Goal: Task Accomplishment & Management: Manage account settings

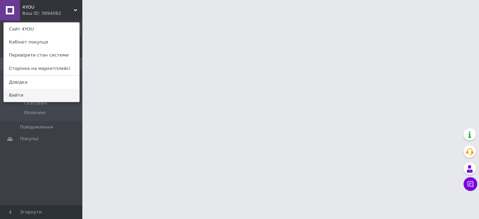
click at [11, 97] on link "Вийти" at bounding box center [41, 95] width 75 height 13
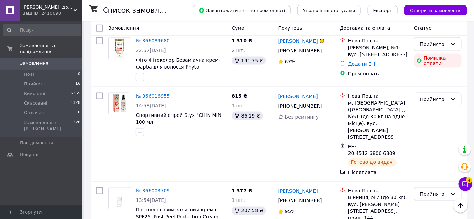
scroll to position [281, 0]
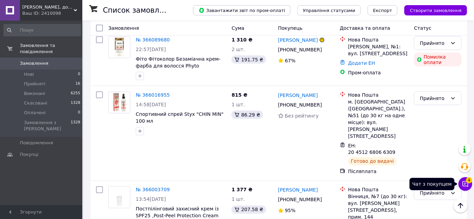
click at [465, 183] on icon at bounding box center [465, 184] width 7 height 7
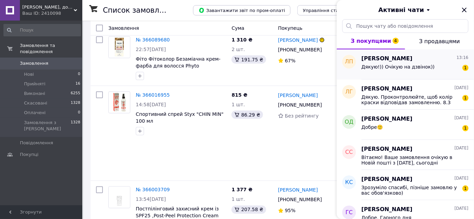
click at [452, 70] on div "Дякую!)) Очікую на дзвінок)) 1" at bounding box center [415, 68] width 107 height 11
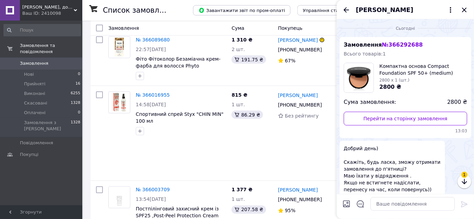
scroll to position [102, 0]
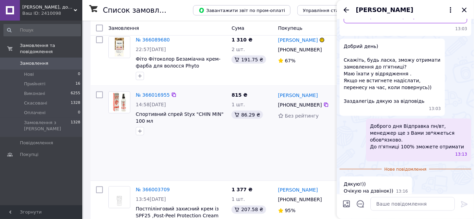
click at [290, 101] on div "АЛЕКСЕЙ АНТОНОВ +380 67 921 33 83 Без рейтингу" at bounding box center [306, 133] width 62 height 89
click at [465, 10] on icon "Закрити" at bounding box center [464, 10] width 4 height 4
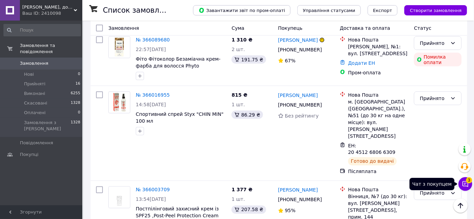
click at [463, 182] on icon at bounding box center [466, 184] width 6 height 6
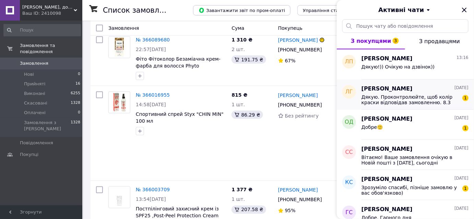
click at [426, 102] on span "Дякую. Проконтролюйте, щоб колір краски відповідав замовленню. 8.3" at bounding box center [410, 99] width 97 height 11
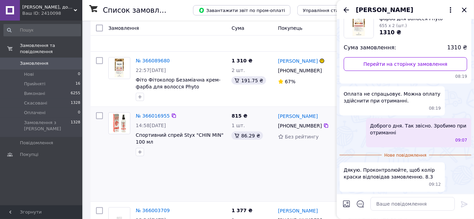
scroll to position [249, 0]
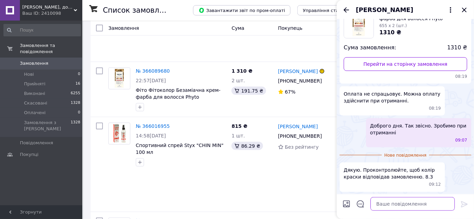
click at [393, 206] on textarea at bounding box center [413, 204] width 84 height 14
type textarea "Добре"
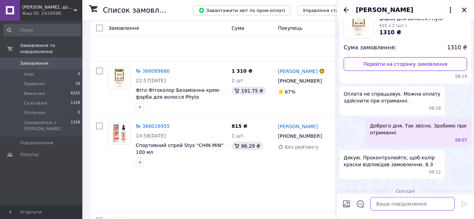
scroll to position [78, 0]
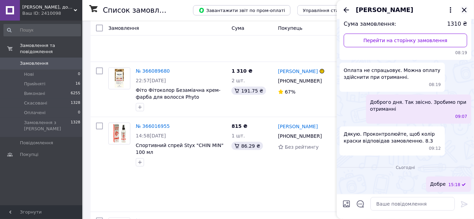
click at [464, 9] on icon "Закрити" at bounding box center [464, 10] width 4 height 4
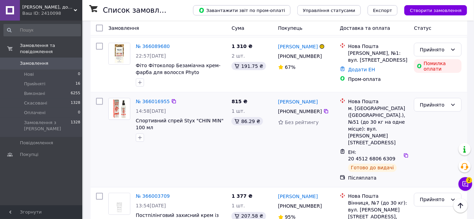
scroll to position [312, 0]
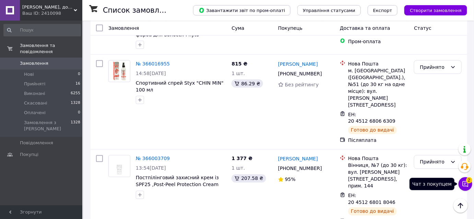
click at [463, 181] on icon at bounding box center [466, 184] width 6 height 6
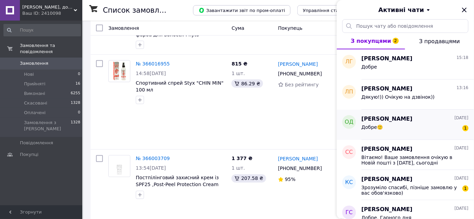
click at [427, 125] on div "Добре🙂 1" at bounding box center [415, 128] width 107 height 11
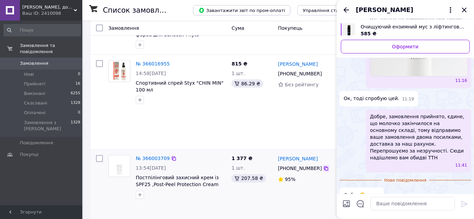
scroll to position [423, 0]
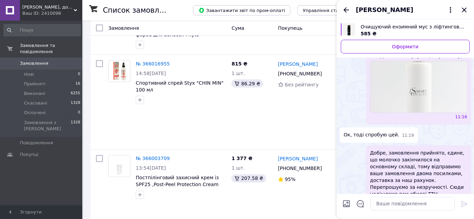
click at [463, 8] on icon "Закрити" at bounding box center [464, 10] width 8 height 8
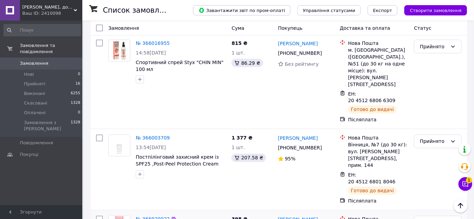
scroll to position [343, 0]
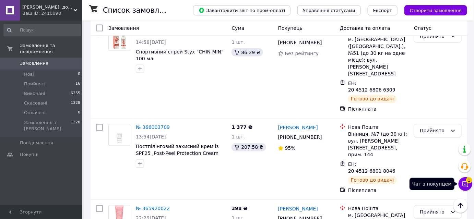
click at [466, 184] on icon at bounding box center [465, 184] width 7 height 7
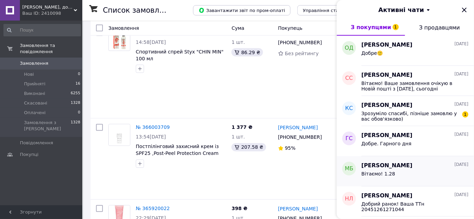
scroll to position [62, 0]
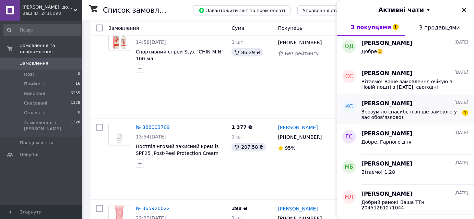
click at [427, 105] on div "Катя Січкаренко 06.10.2025" at bounding box center [415, 104] width 107 height 8
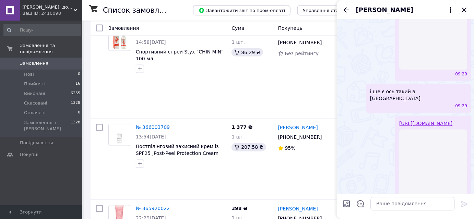
scroll to position [1170, 0]
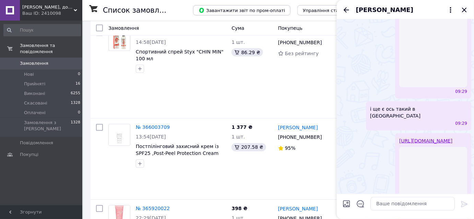
click at [466, 8] on icon "Закрити" at bounding box center [464, 10] width 8 height 8
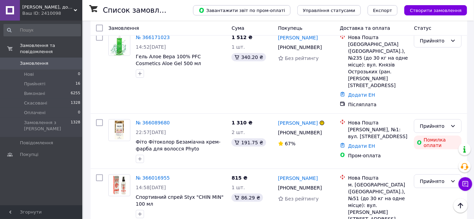
scroll to position [187, 0]
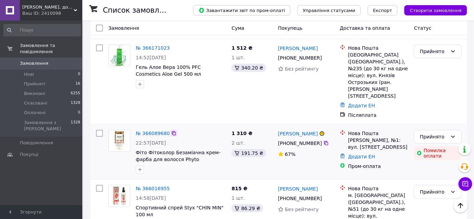
click at [172, 131] on icon at bounding box center [174, 133] width 4 height 4
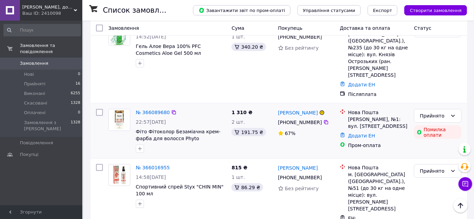
scroll to position [218, 0]
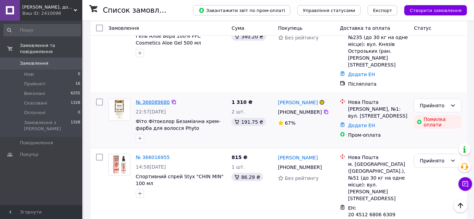
click at [159, 99] on link "№ 366089680" at bounding box center [153, 101] width 34 height 5
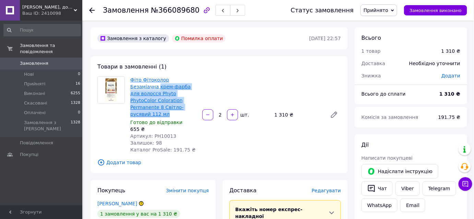
drag, startPoint x: 149, startPoint y: 109, endPoint x: 131, endPoint y: 84, distance: 30.4
click at [131, 84] on span "Фіто Фітоколор Безаміачна крем-фарба для волосся Phyto PhytoColor Coloration Pe…" at bounding box center [163, 97] width 67 height 41
click at [157, 109] on span "Фіто Фітоколор Безаміачна крем-фарба для волосся Phyto PhytoColor Coloration Pe…" at bounding box center [163, 97] width 67 height 41
drag, startPoint x: 149, startPoint y: 109, endPoint x: 132, endPoint y: 80, distance: 33.5
click at [132, 80] on span "Фіто Фітоколор Безаміачна крем-фарба для волосся Phyto PhytoColor Coloration Pe…" at bounding box center [163, 97] width 67 height 41
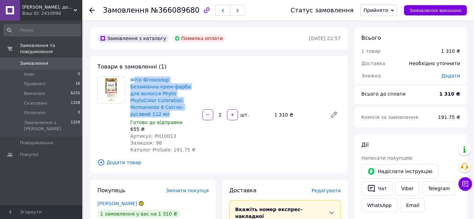
click at [151, 108] on span "Фіто Фітоколор Безаміачна крем-фарба для волосся Phyto PhytoColor Coloration Pe…" at bounding box center [163, 97] width 67 height 41
drag, startPoint x: 149, startPoint y: 108, endPoint x: 131, endPoint y: 81, distance: 32.3
click at [131, 81] on span "Фіто Фітоколор Безаміачна крем-фарба для волосся Phyto PhytoColor Coloration Pe…" at bounding box center [163, 97] width 67 height 41
copy link "Фіто Фітоколор Безаміачна крем-фарба для волосся Phyto PhytoColor Coloration Pe…"
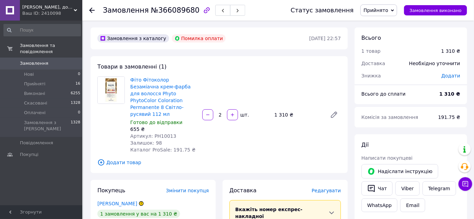
click at [95, 10] on div at bounding box center [96, 10] width 14 height 21
click at [92, 12] on use at bounding box center [91, 10] width 5 height 5
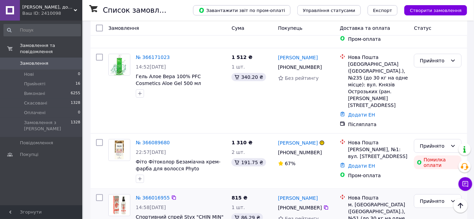
scroll to position [187, 0]
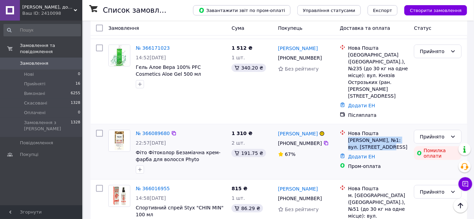
drag, startPoint x: 390, startPoint y: 103, endPoint x: 349, endPoint y: 97, distance: 41.9
click at [349, 137] on div "Борислав, №1: вул. Трускавецька, 125" at bounding box center [378, 144] width 60 height 14
copy div "Борислав, №1: вул. Трускавецька, 125"
click at [467, 184] on icon at bounding box center [465, 184] width 7 height 7
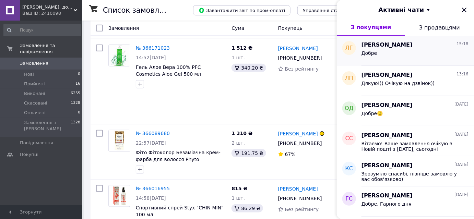
click at [391, 45] on span "люба Гірняк" at bounding box center [387, 45] width 51 height 8
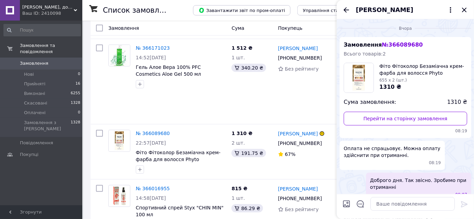
scroll to position [78, 0]
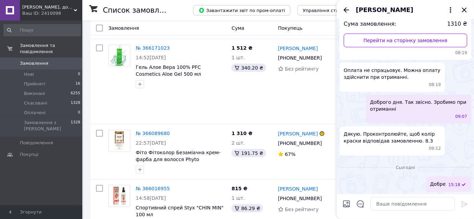
click at [466, 10] on icon "Закрити" at bounding box center [464, 10] width 8 height 8
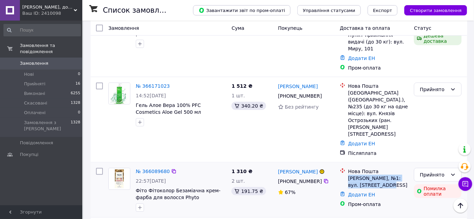
scroll to position [125, 0]
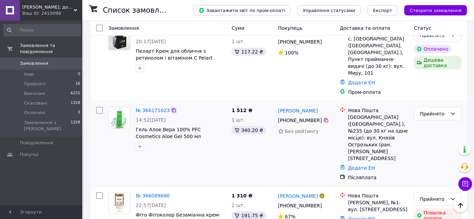
click at [171, 108] on icon at bounding box center [173, 110] width 5 height 5
drag, startPoint x: 161, startPoint y: 113, endPoint x: 137, endPoint y: 106, distance: 24.8
click at [137, 126] on span "Гель Алое Вера 100% PFC Cosmetics Aloe Gel 500 мл" at bounding box center [181, 133] width 90 height 14
copy span "Гель Алое Вера 100% PFC Cosmetics Aloe Gel 500 мл"
click at [324, 118] on icon at bounding box center [326, 120] width 5 height 5
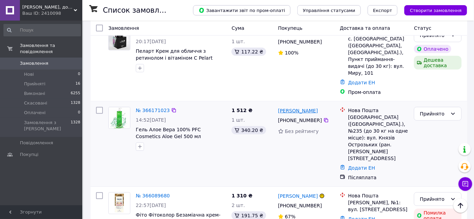
drag, startPoint x: 330, startPoint y: 84, endPoint x: 278, endPoint y: 89, distance: 52.4
click at [278, 106] on div "Людмила Шраменко" at bounding box center [307, 110] width 58 height 9
copy link "Людмила Шраменко"
click at [361, 165] on link "Додати ЕН" at bounding box center [361, 167] width 27 height 5
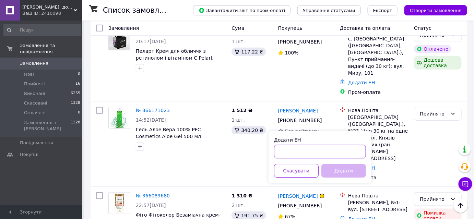
click at [306, 154] on input "Додати ЕН" at bounding box center [320, 152] width 92 height 14
paste input "20451269130496"
type input "20451269130496"
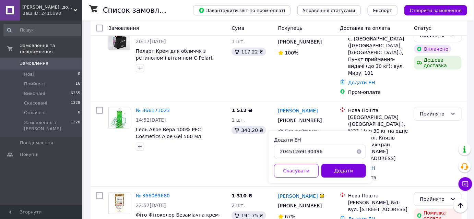
click at [339, 168] on button "Додати" at bounding box center [343, 171] width 45 height 14
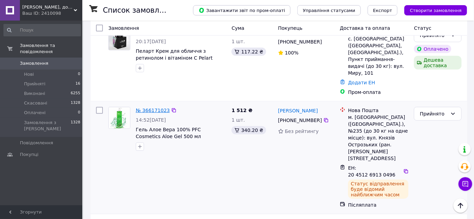
click at [154, 108] on link "№ 366171023" at bounding box center [153, 110] width 34 height 5
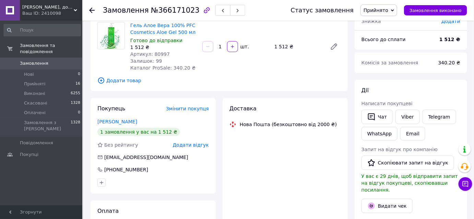
scroll to position [31, 0]
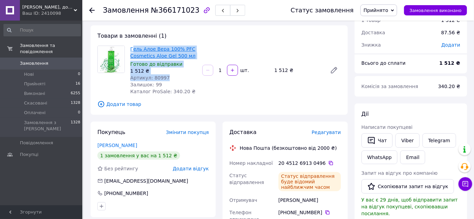
drag, startPoint x: 165, startPoint y: 78, endPoint x: 132, endPoint y: 48, distance: 44.7
click at [132, 48] on div "Гель Алое Вера 100% PFC Cosmetics Aloe Gel 500 мл Готово до відправки 1 512 ₴ А…" at bounding box center [164, 70] width 72 height 52
click at [175, 74] on div "Артикул: 80997" at bounding box center [163, 77] width 67 height 7
click at [165, 77] on div "Артикул: 80997" at bounding box center [163, 77] width 67 height 7
drag, startPoint x: 166, startPoint y: 77, endPoint x: 131, endPoint y: 49, distance: 44.2
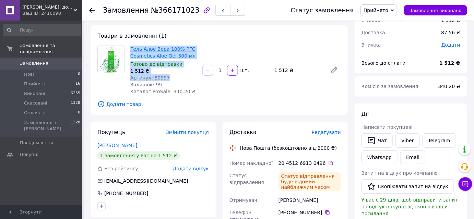
click at [131, 49] on div "Гель Алое Вера 100% PFC Cosmetics Aloe Gel 500 мл Готово до відправки 1 512 ₴ А…" at bounding box center [164, 70] width 72 height 52
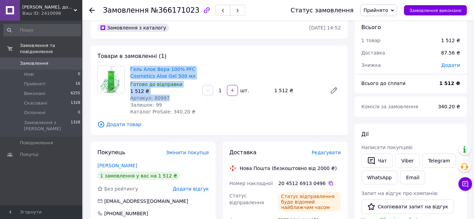
scroll to position [0, 0]
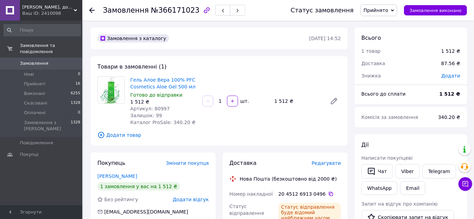
click at [91, 12] on use at bounding box center [91, 10] width 5 height 5
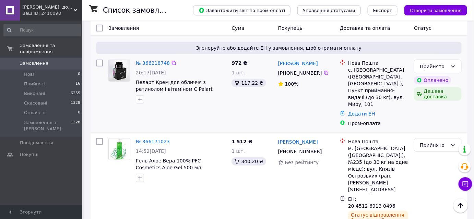
scroll to position [62, 0]
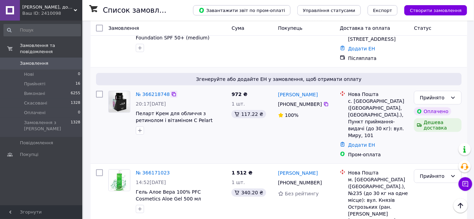
click at [172, 92] on icon at bounding box center [173, 94] width 5 height 5
click at [463, 186] on icon at bounding box center [466, 184] width 6 height 6
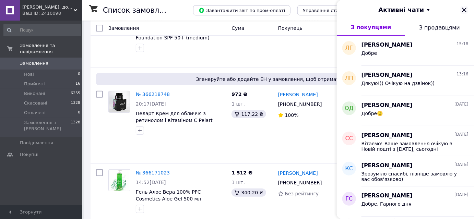
click at [466, 9] on icon "Закрити" at bounding box center [464, 10] width 4 height 4
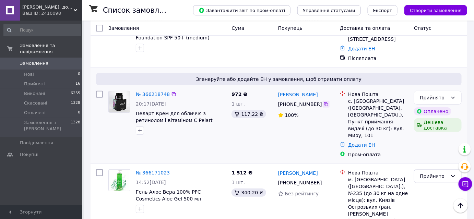
click at [324, 102] on icon at bounding box center [326, 104] width 4 height 4
drag, startPoint x: 318, startPoint y: 86, endPoint x: 275, endPoint y: 86, distance: 42.9
click at [275, 88] on div "№ 366218748 20:17, 11.10.2025 Пеларт Крем для обличчя з ретинолом і вітаміном C…" at bounding box center [278, 124] width 371 height 73
click at [322, 90] on div "Юлия Сафонова" at bounding box center [307, 94] width 58 height 9
drag, startPoint x: 319, startPoint y: 84, endPoint x: 277, endPoint y: 83, distance: 41.9
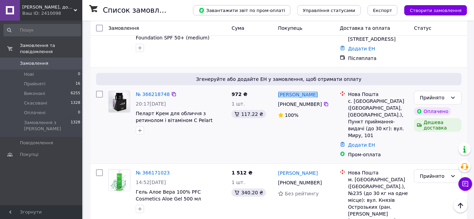
click at [277, 88] on div "Юлия Сафонова +380 95 873 45 93 100%" at bounding box center [306, 124] width 62 height 73
copy link "Юлия Сафонова"
click at [153, 92] on link "№ 366218748" at bounding box center [153, 94] width 34 height 5
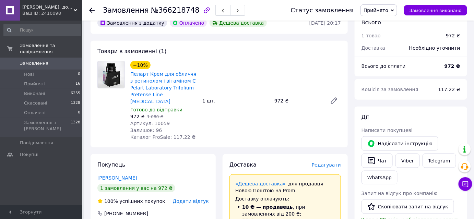
scroll to position [218, 0]
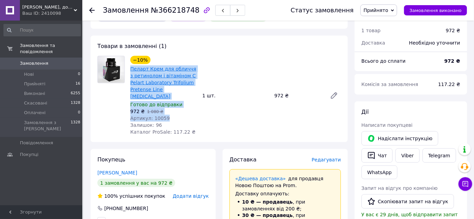
drag, startPoint x: 169, startPoint y: 97, endPoint x: 131, endPoint y: 55, distance: 57.6
click at [131, 55] on div "−10% Пеларт Крем для обличчя з ретинолом і вітаміном C Pelart Laboratory Trifol…" at bounding box center [164, 96] width 72 height 82
copy div "Пеларт Крем для обличчя з ретинолом і вітаміном C Pelart Laboratory Trifolium P…"
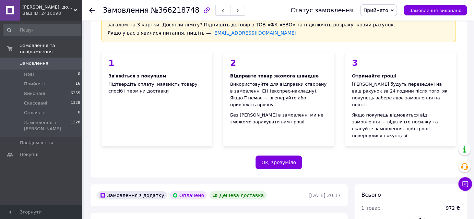
scroll to position [31, 0]
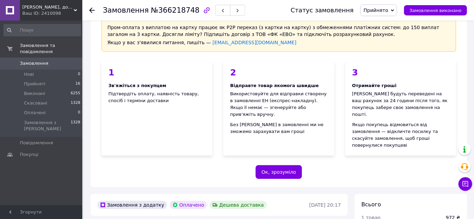
click at [92, 11] on icon at bounding box center [91, 10] width 5 height 5
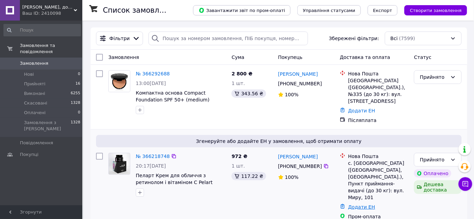
click at [359, 204] on link "Додати ЕН" at bounding box center [361, 206] width 27 height 5
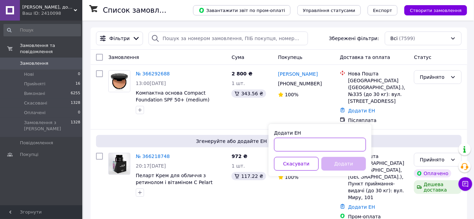
click at [305, 143] on input "Додати ЕН" at bounding box center [320, 145] width 92 height 14
paste input "20451269132494"
type input "20451269132494"
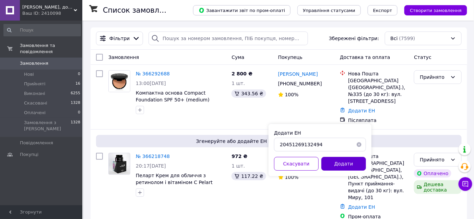
click at [358, 162] on button "Додати" at bounding box center [343, 164] width 45 height 14
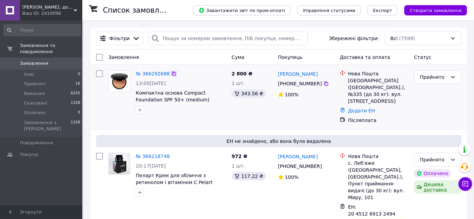
click at [171, 73] on icon at bounding box center [173, 73] width 5 height 5
click at [162, 73] on link "№ 366292688" at bounding box center [153, 73] width 34 height 5
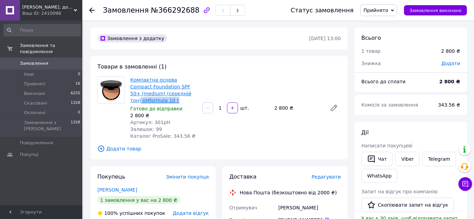
drag, startPoint x: 196, startPoint y: 93, endPoint x: 162, endPoint y: 94, distance: 33.6
click at [162, 94] on span "Компактна основа Compact Foundation SPF 50+ (medium) (середній тон) pHformula 1…" at bounding box center [163, 90] width 67 height 27
copy link "pHformula 10 г"
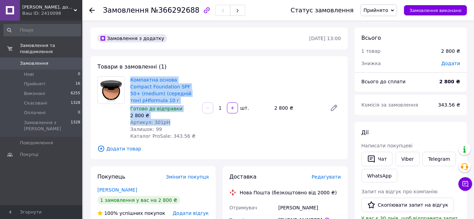
drag, startPoint x: 167, startPoint y: 117, endPoint x: 129, endPoint y: 80, distance: 52.7
click at [129, 80] on div "Компактна основа Compact Foundation SPF 50+ (medium) (середній тон) pHformula 1…" at bounding box center [164, 108] width 72 height 66
copy div "Компактна основа Compact Foundation SPF 50+ (medium) (середній тон) pHformula 1…"
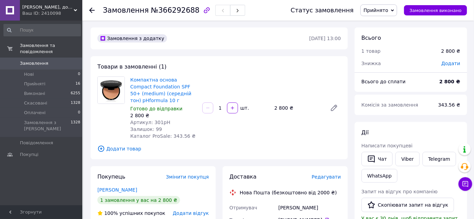
click at [90, 10] on use at bounding box center [91, 10] width 5 height 5
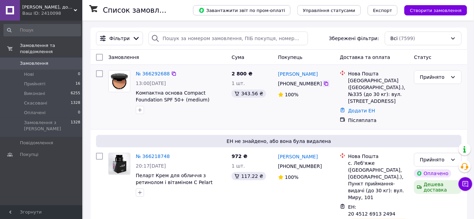
click at [324, 84] on icon at bounding box center [326, 83] width 5 height 5
click at [324, 86] on icon at bounding box center [326, 84] width 4 height 4
drag, startPoint x: 324, startPoint y: 74, endPoint x: 278, endPoint y: 75, distance: 46.3
click at [278, 75] on div "ЛЮБОВ Пилипенко" at bounding box center [307, 74] width 58 height 9
copy link "ЛЮБОВ Пилипенко"
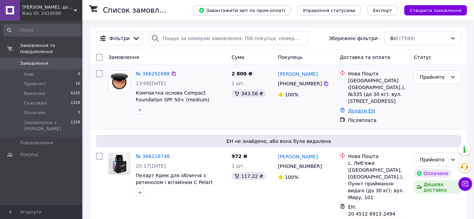
click at [356, 108] on link "Додати ЕН" at bounding box center [361, 110] width 27 height 5
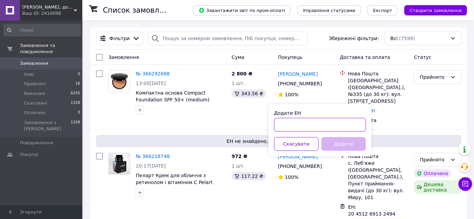
click at [338, 123] on input "Додати ЕН" at bounding box center [320, 125] width 92 height 14
paste input "20451269134382"
type input "20451269134382"
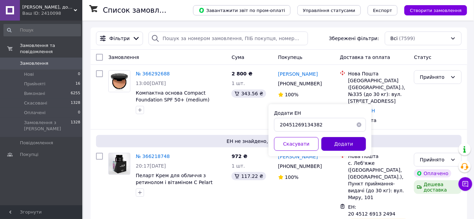
click at [342, 139] on button "Додати" at bounding box center [343, 144] width 45 height 14
